Goal: Task Accomplishment & Management: Complete application form

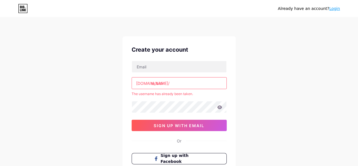
drag, startPoint x: 176, startPoint y: 84, endPoint x: 25, endPoint y: 79, distance: 151.6
click at [25, 79] on div "Already have an account? Login Create your account [DOMAIN_NAME]/ skibidi The u…" at bounding box center [179, 112] width 358 height 224
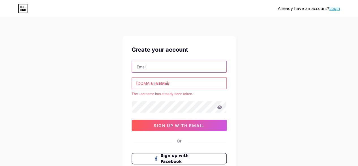
click at [161, 67] on input "text" at bounding box center [179, 66] width 95 height 11
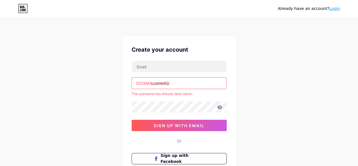
click at [122, 86] on div "Already have an account? Login Create your account [DOMAIN_NAME]/ The username …" at bounding box center [179, 112] width 358 height 224
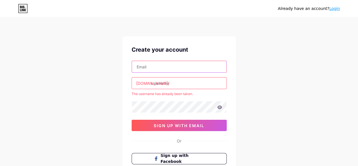
click at [155, 64] on input "text" at bounding box center [179, 66] width 95 height 11
type input "[EMAIL_ADDRESS][PERSON_NAME][DOMAIN_NAME]"
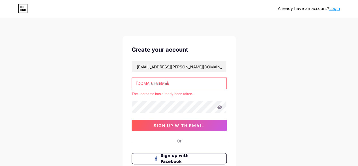
click at [177, 82] on input "text" at bounding box center [179, 82] width 95 height 11
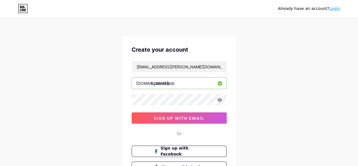
type input "rizzlerskibidi"
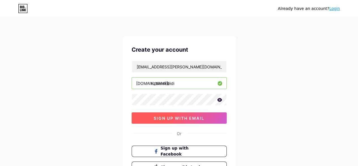
click at [165, 118] on span "sign up with email" at bounding box center [179, 118] width 51 height 5
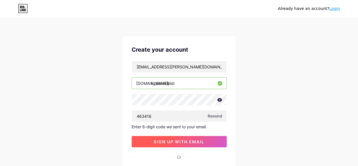
type input "463416"
click at [187, 141] on span "sign up with email" at bounding box center [179, 141] width 51 height 5
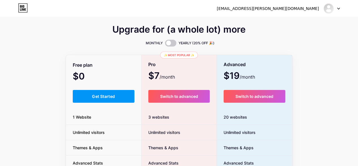
scroll to position [0, 0]
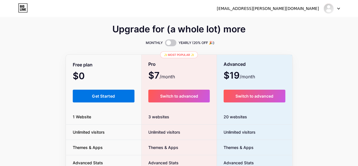
click at [110, 97] on span "Get Started" at bounding box center [103, 95] width 23 height 5
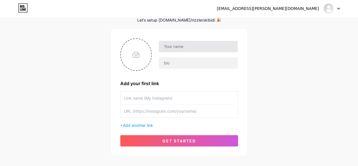
scroll to position [29, 0]
